Goal: Entertainment & Leisure: Consume media (video, audio)

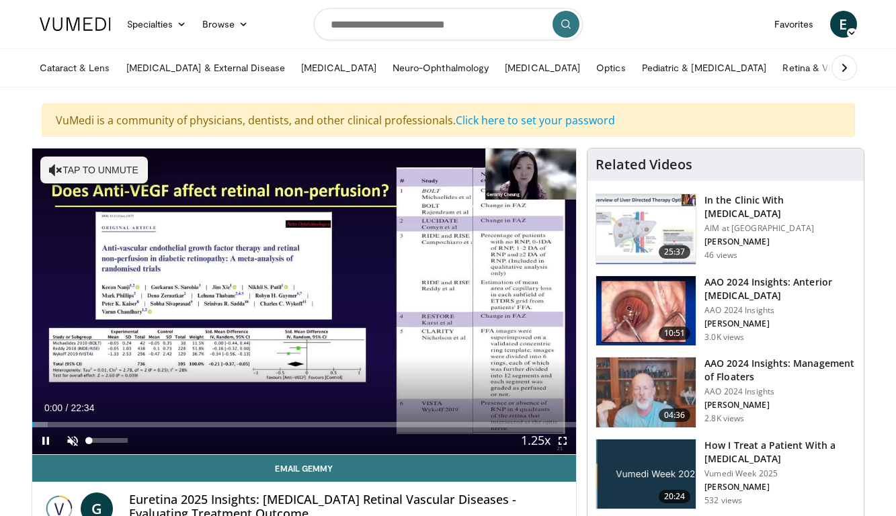
click at [69, 437] on span "Video Player" at bounding box center [72, 440] width 27 height 27
click at [558, 437] on span "Video Player" at bounding box center [562, 440] width 27 height 27
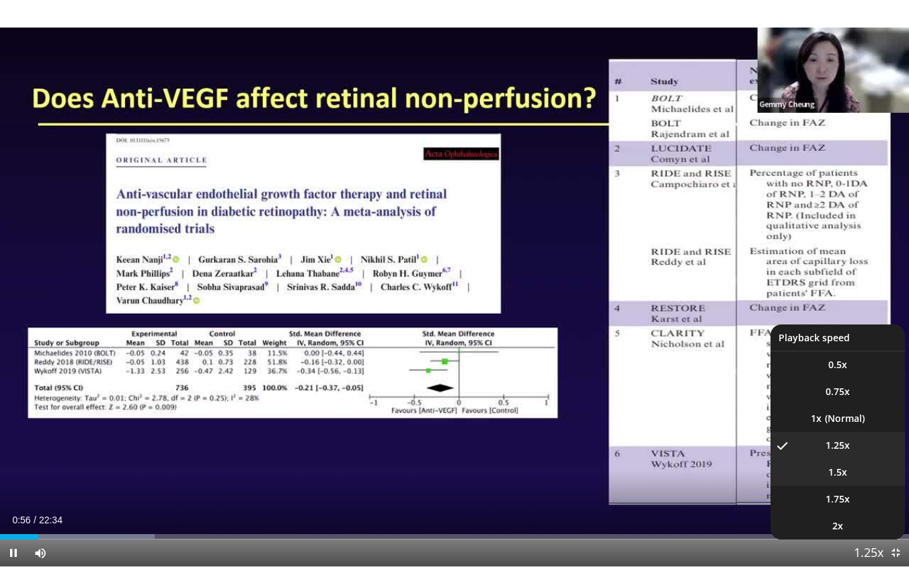
click at [858, 470] on li "1.5x" at bounding box center [837, 472] width 134 height 27
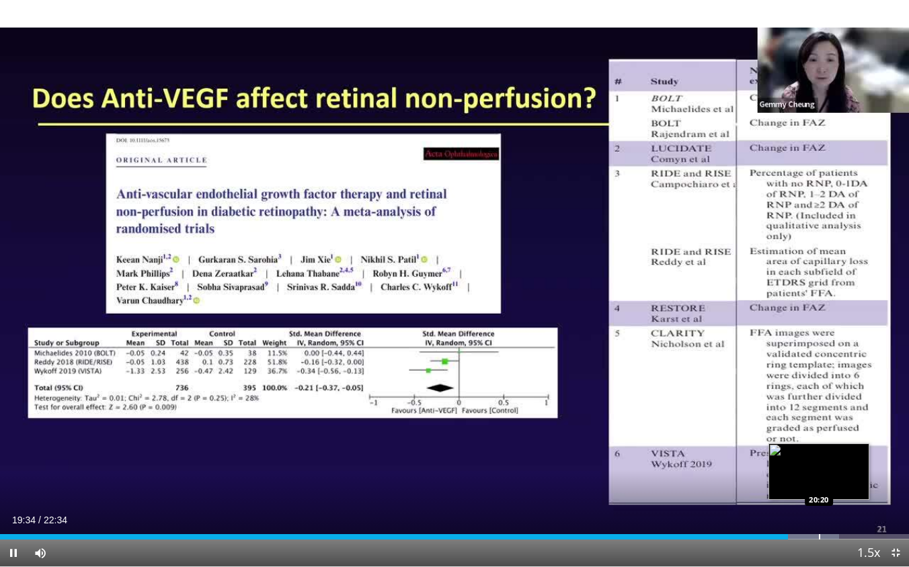
click at [819, 516] on div "Progress Bar" at bounding box center [819, 536] width 1 height 5
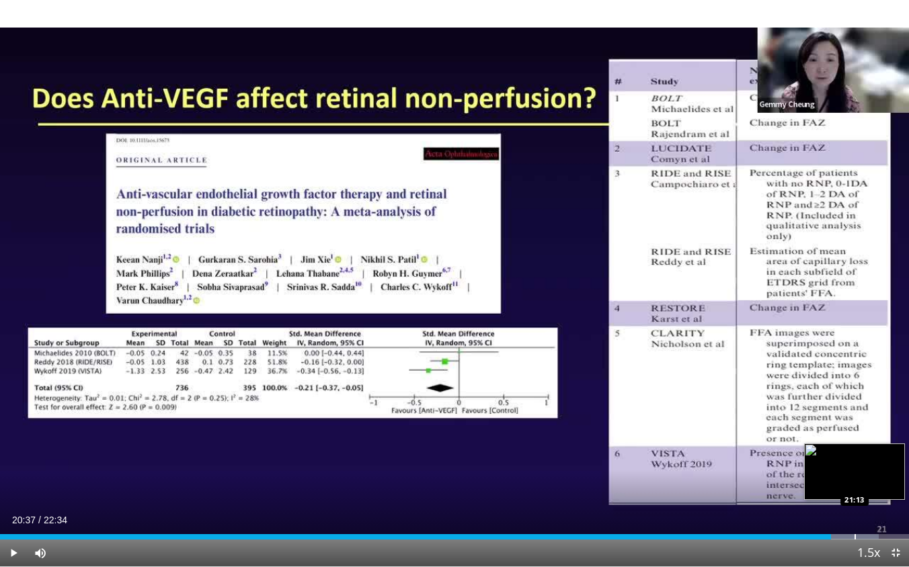
click at [854, 516] on div "Progress Bar" at bounding box center [854, 536] width 1 height 5
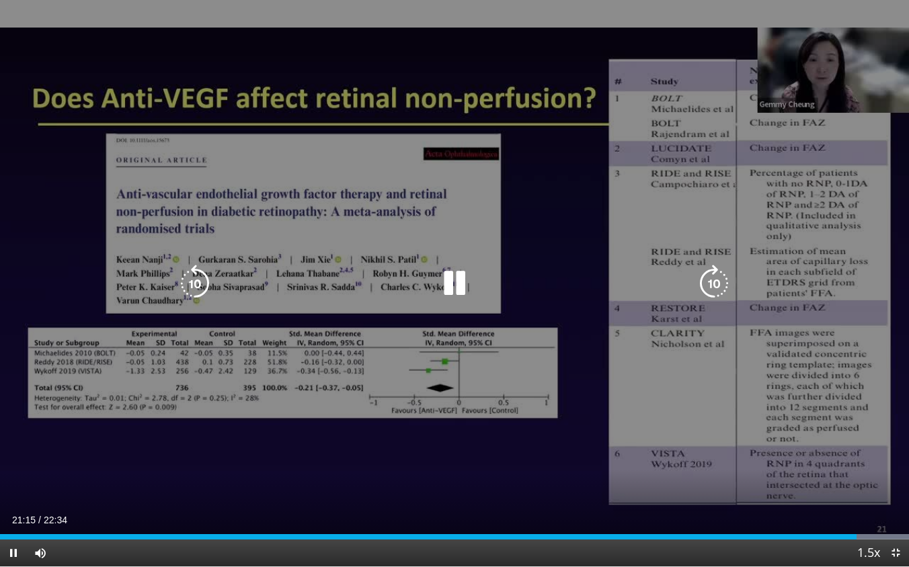
click at [535, 499] on div "10 seconds Tap to unmute" at bounding box center [454, 283] width 909 height 567
click at [846, 481] on div "10 seconds Tap to unmute" at bounding box center [454, 283] width 909 height 567
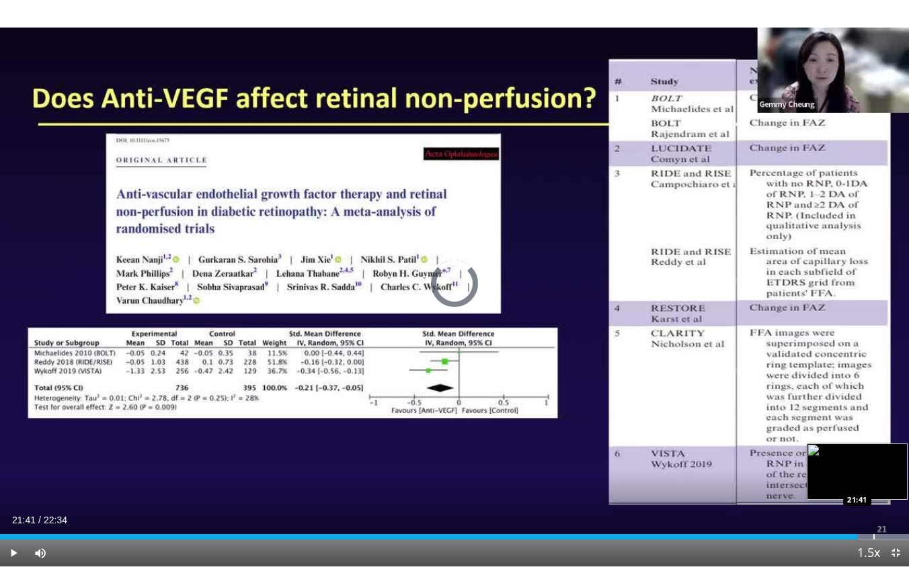
click at [873, 516] on div "Progress Bar" at bounding box center [873, 536] width 1 height 5
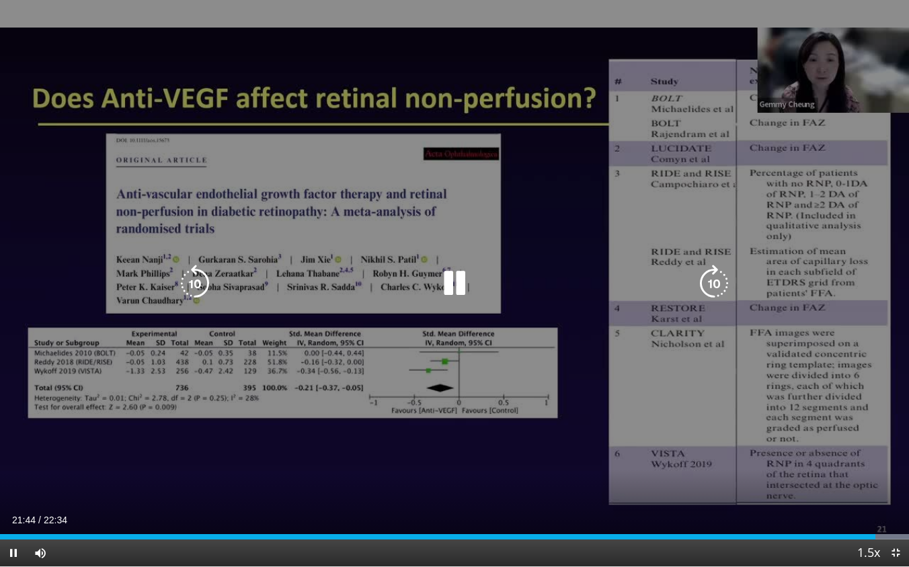
click at [886, 516] on video-js "**********" at bounding box center [454, 283] width 909 height 567
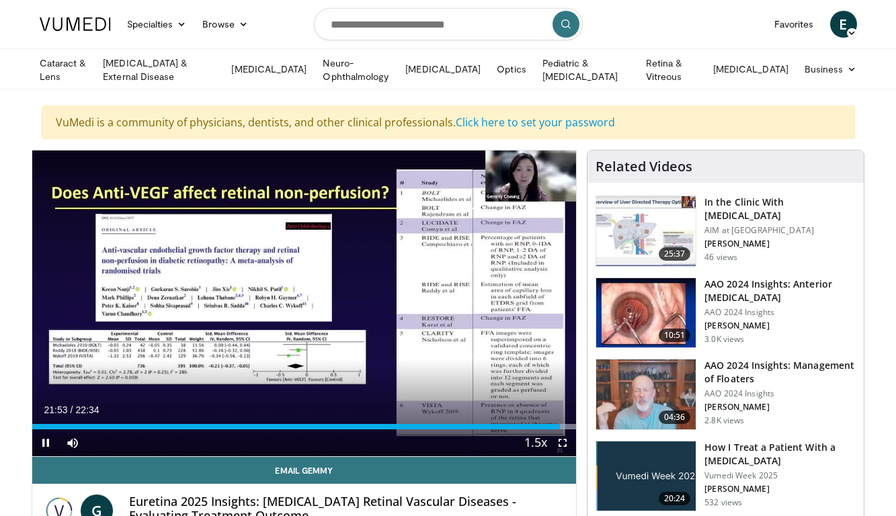
click at [44, 438] on span "Video Player" at bounding box center [45, 442] width 27 height 27
